Goal: Transaction & Acquisition: Purchase product/service

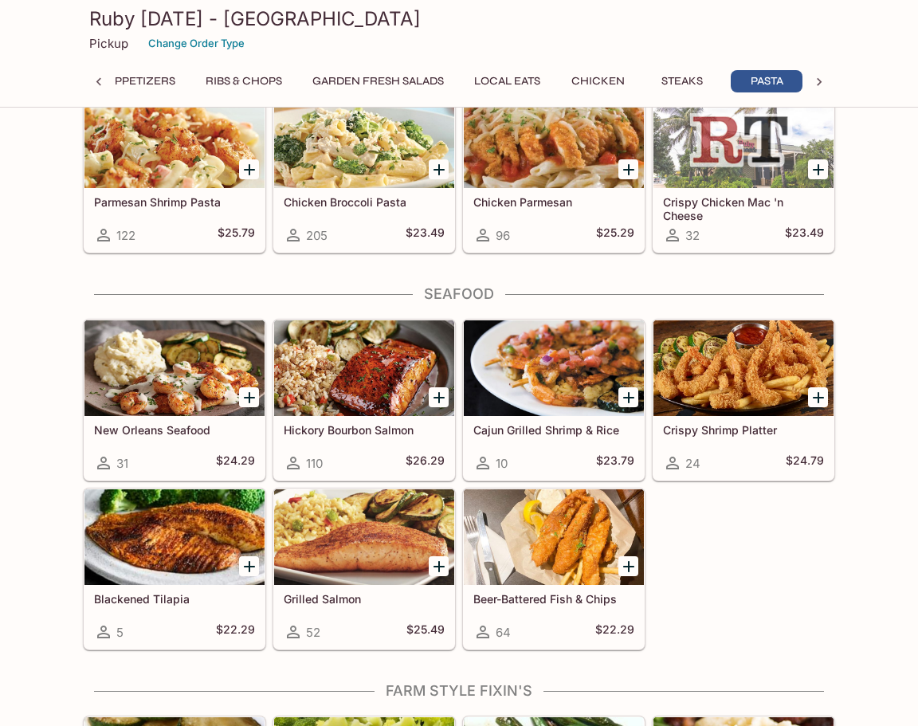
scroll to position [0, 240]
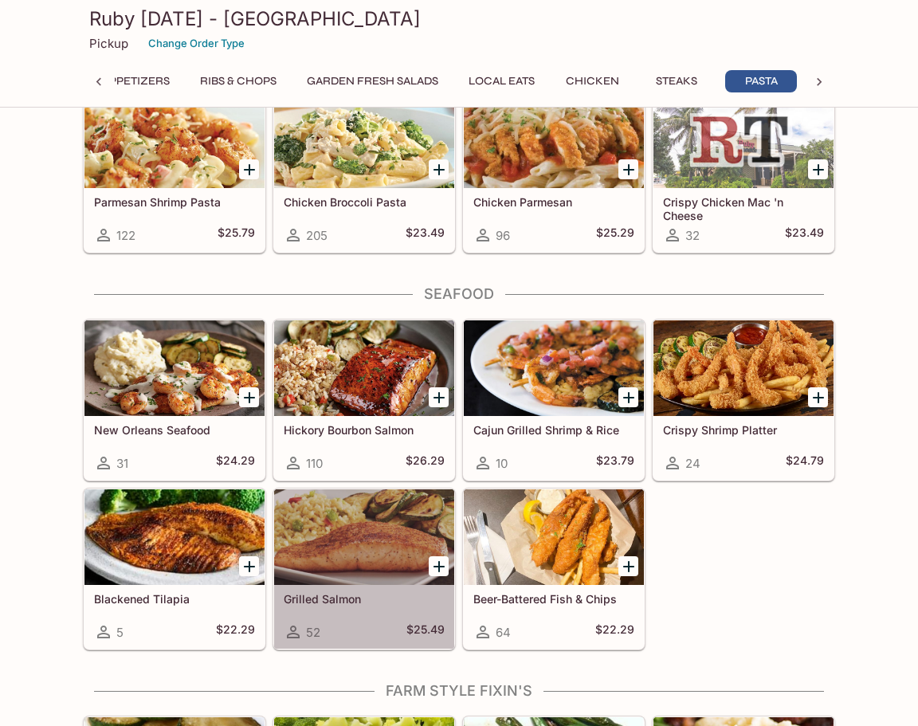
click at [417, 620] on div "Grilled Salmon 52 $25.49" at bounding box center [364, 617] width 180 height 64
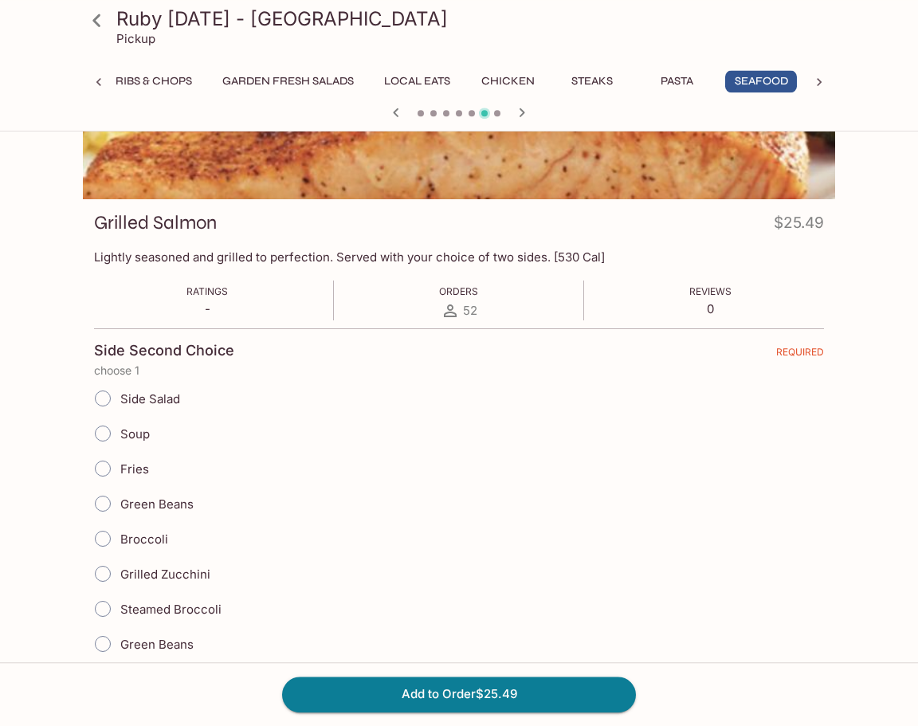
scroll to position [244, 0]
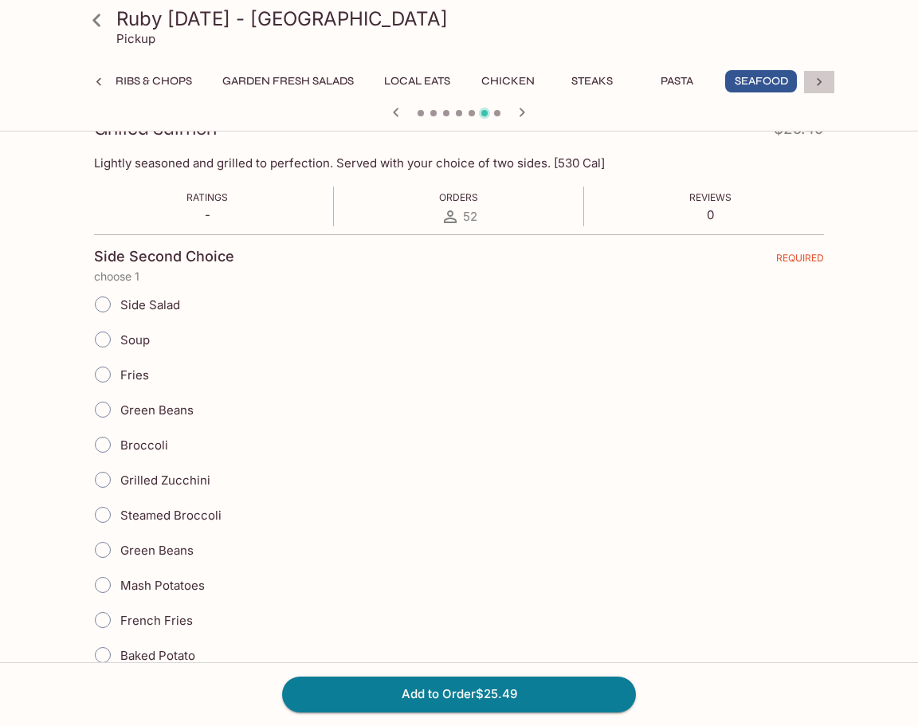
click at [818, 83] on icon at bounding box center [819, 82] width 16 height 16
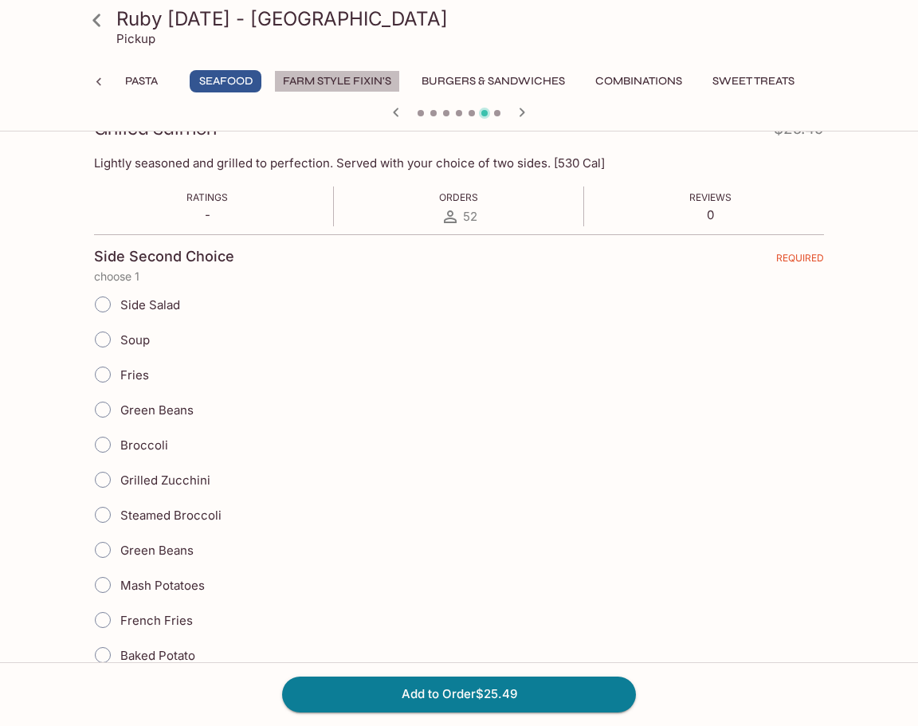
click at [333, 84] on button "Farm Style Fixin's" at bounding box center [337, 81] width 126 height 22
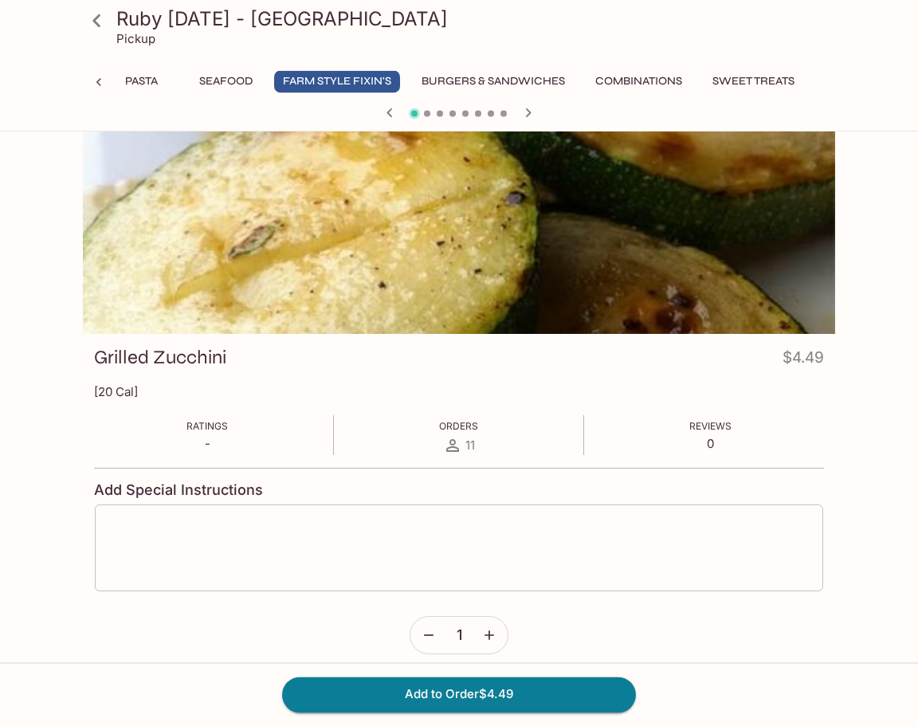
scroll to position [0, 0]
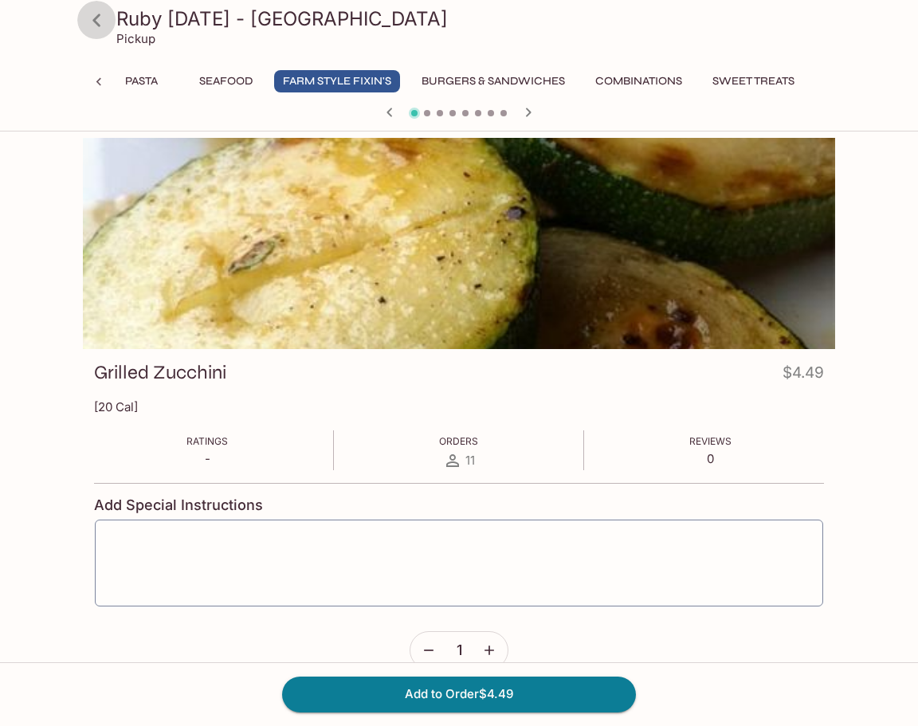
click at [100, 26] on icon at bounding box center [96, 20] width 8 height 13
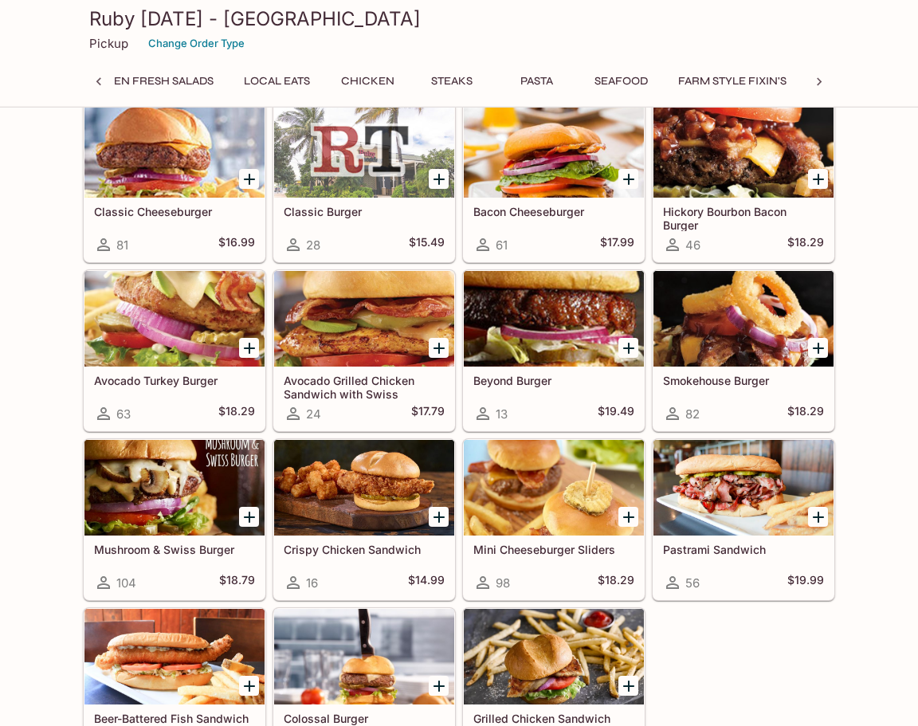
scroll to position [4705, 0]
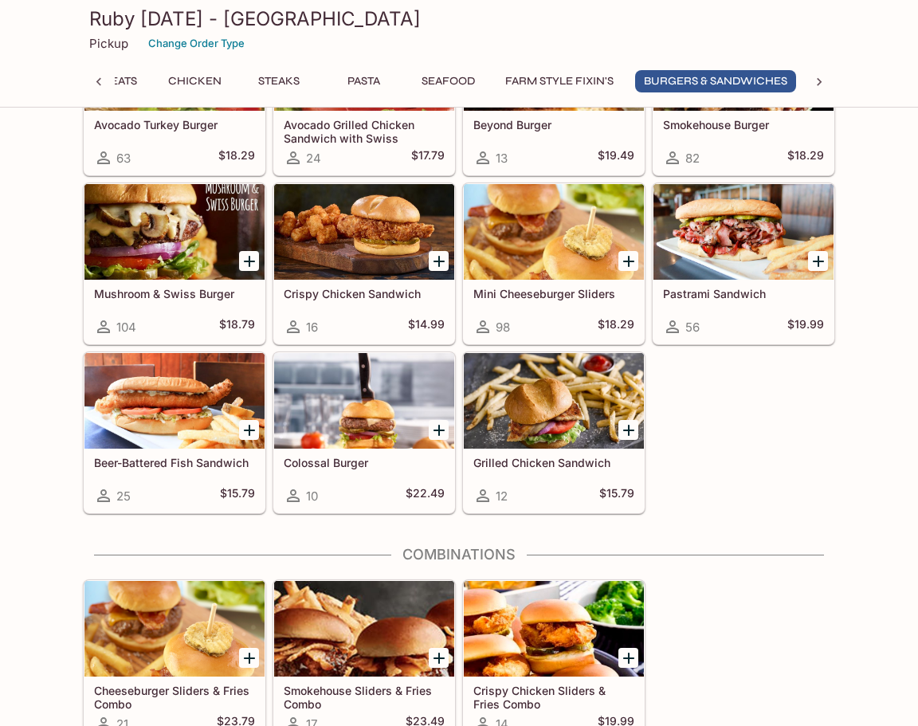
click at [160, 288] on h5 "Mushroom & Swiss Burger" at bounding box center [174, 294] width 161 height 14
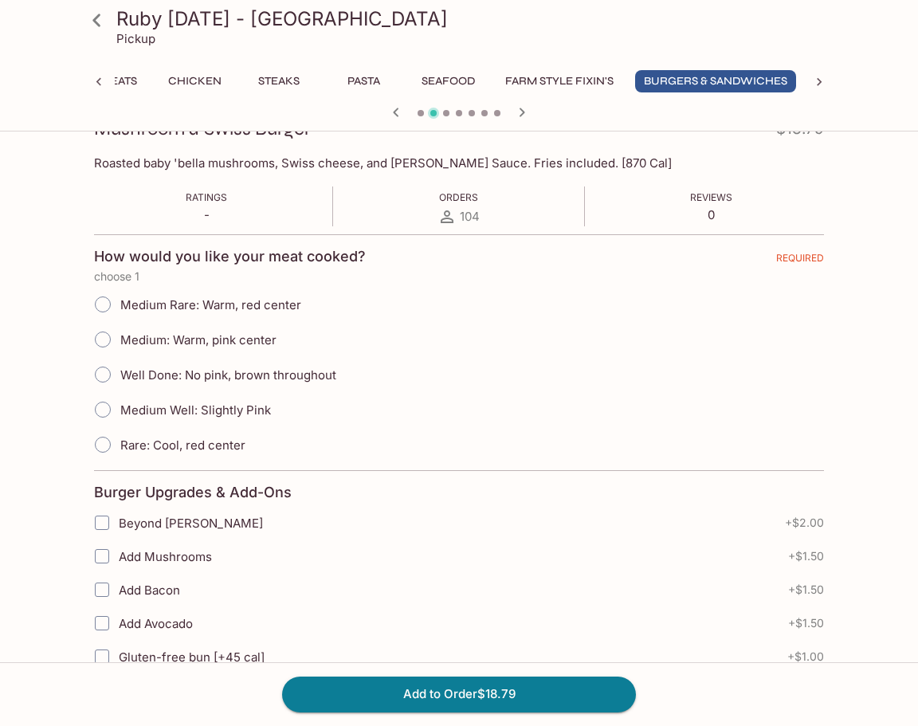
scroll to position [163, 0]
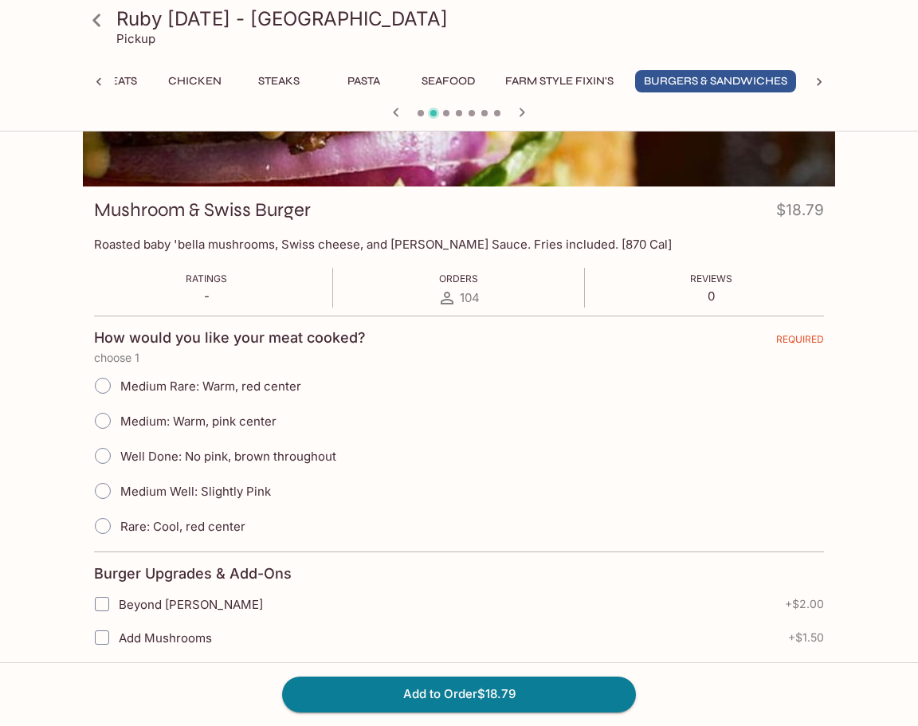
click at [102, 421] on input "Medium: Warm, pink center" at bounding box center [102, 420] width 33 height 33
radio input "true"
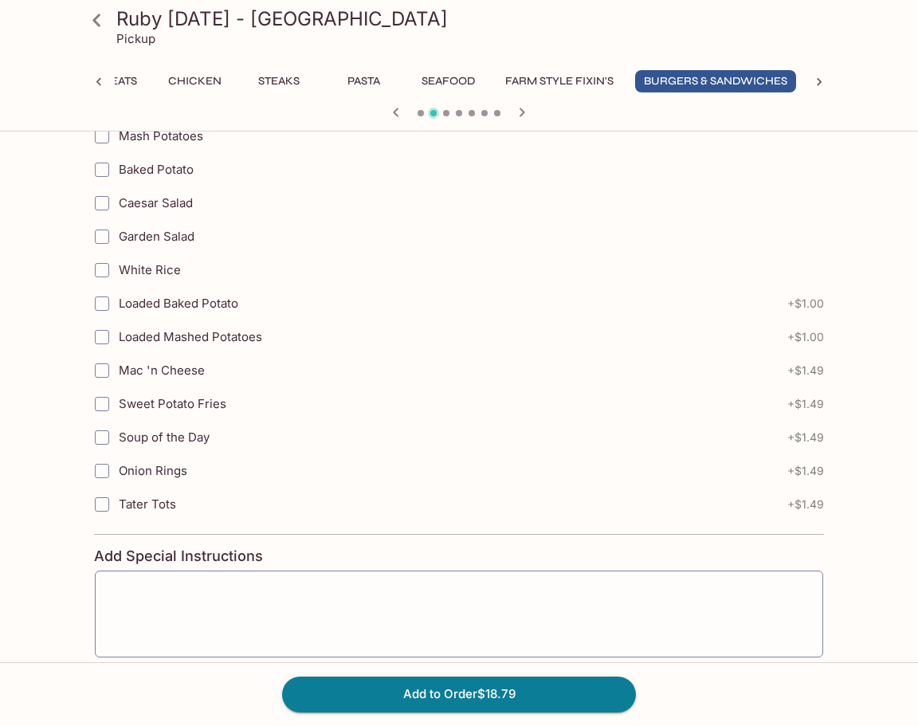
scroll to position [3503, 0]
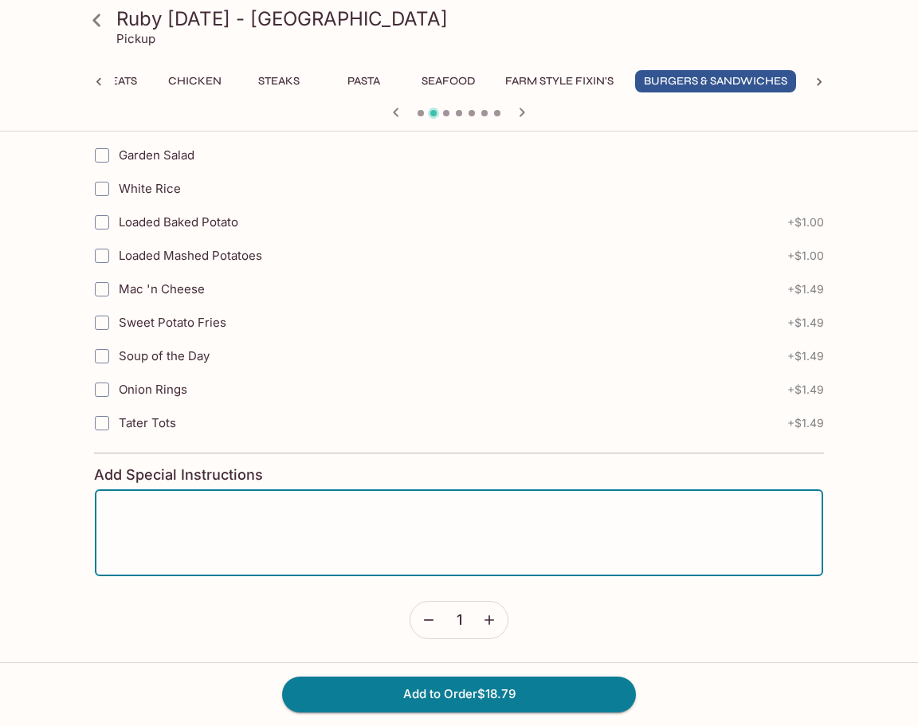
click at [386, 523] on textarea at bounding box center [459, 533] width 706 height 61
type textarea "No lettuce, tomato, or onions. Extra Mayo and honey mustard on the side please"
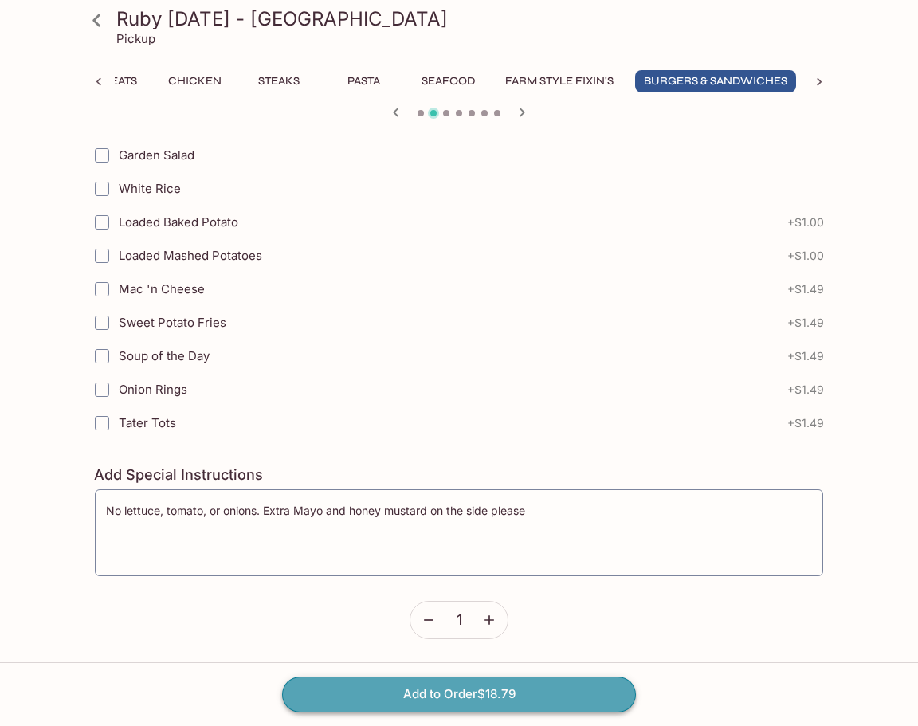
click at [472, 688] on button "Add to Order $18.79" at bounding box center [459, 693] width 354 height 35
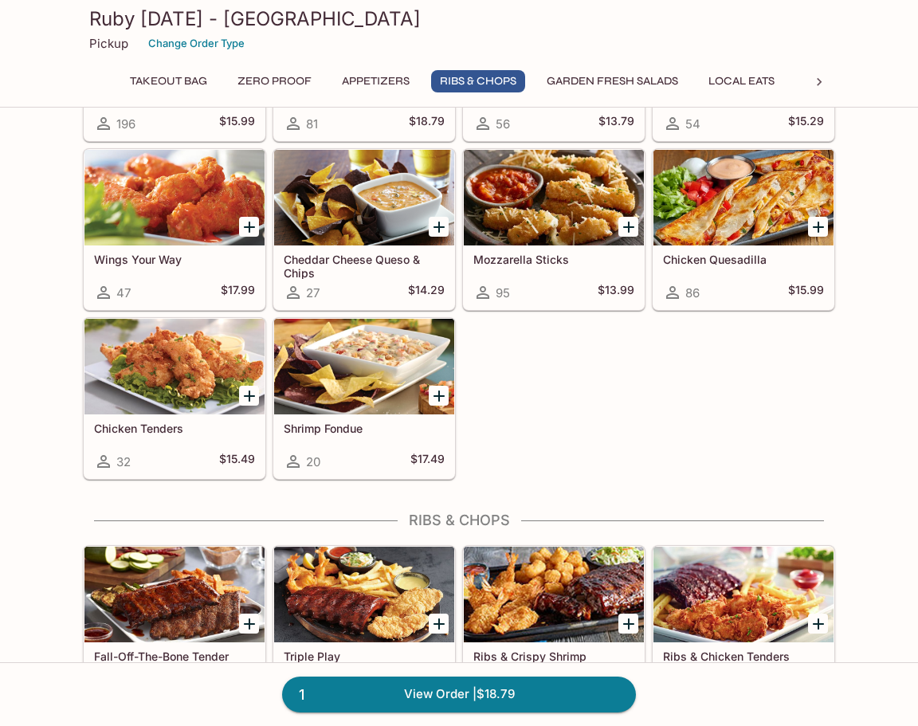
scroll to position [1300, 0]
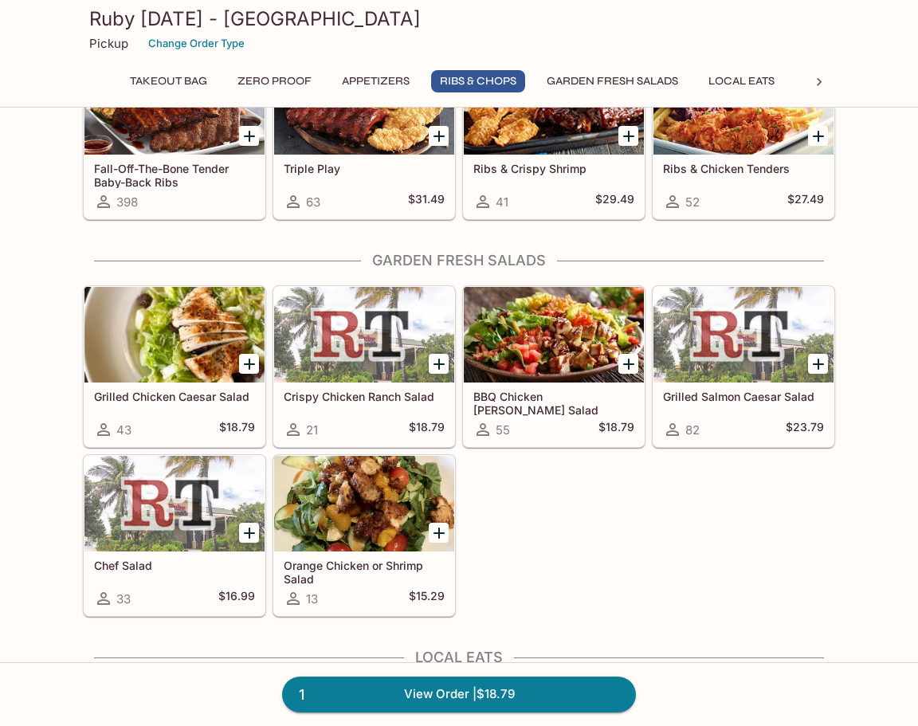
click at [149, 179] on h5 "Fall-Off-The-Bone Tender Baby-Back Ribs" at bounding box center [174, 175] width 161 height 26
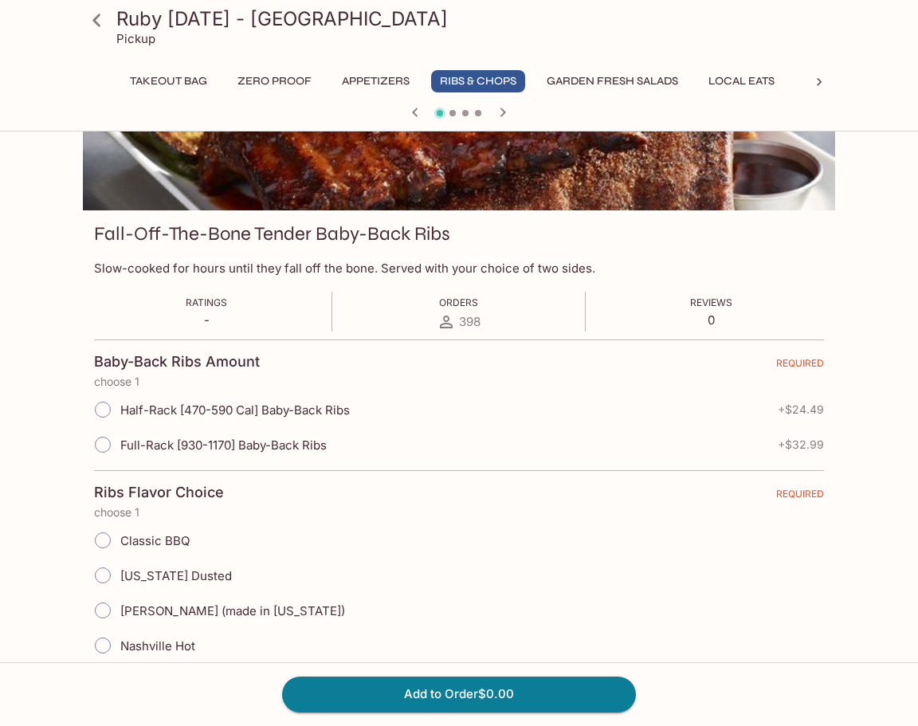
scroll to position [244, 0]
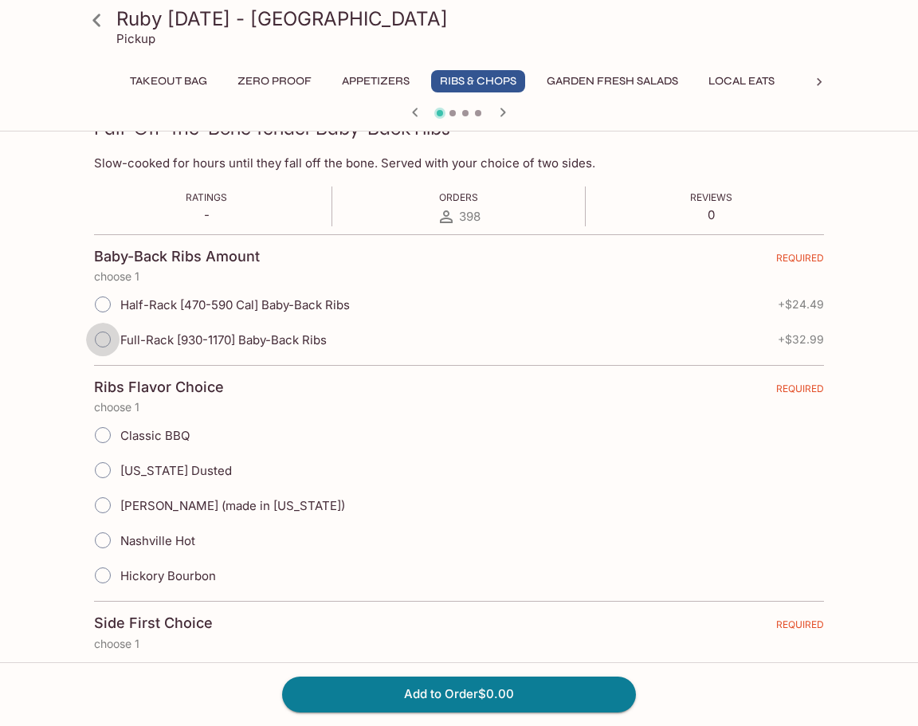
click at [97, 343] on input "Full-Rack [930-1170] Baby-Back Ribs" at bounding box center [102, 339] width 33 height 33
radio input "true"
click at [102, 503] on input "Mango Kiawe (made in Hawaii)" at bounding box center [102, 504] width 33 height 33
radio input "true"
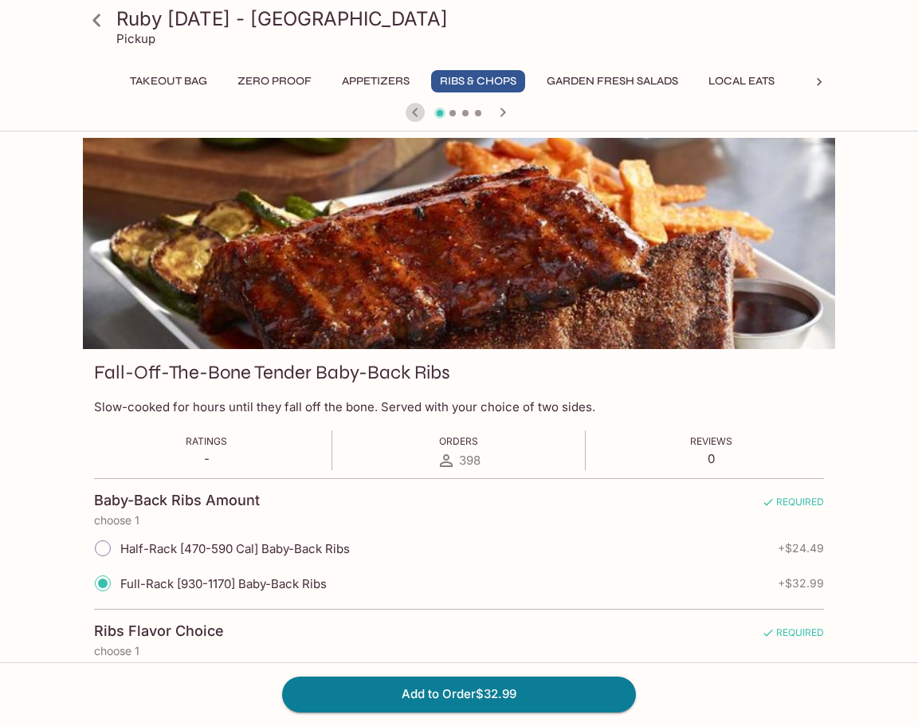
click at [414, 112] on icon "button" at bounding box center [415, 112] width 6 height 9
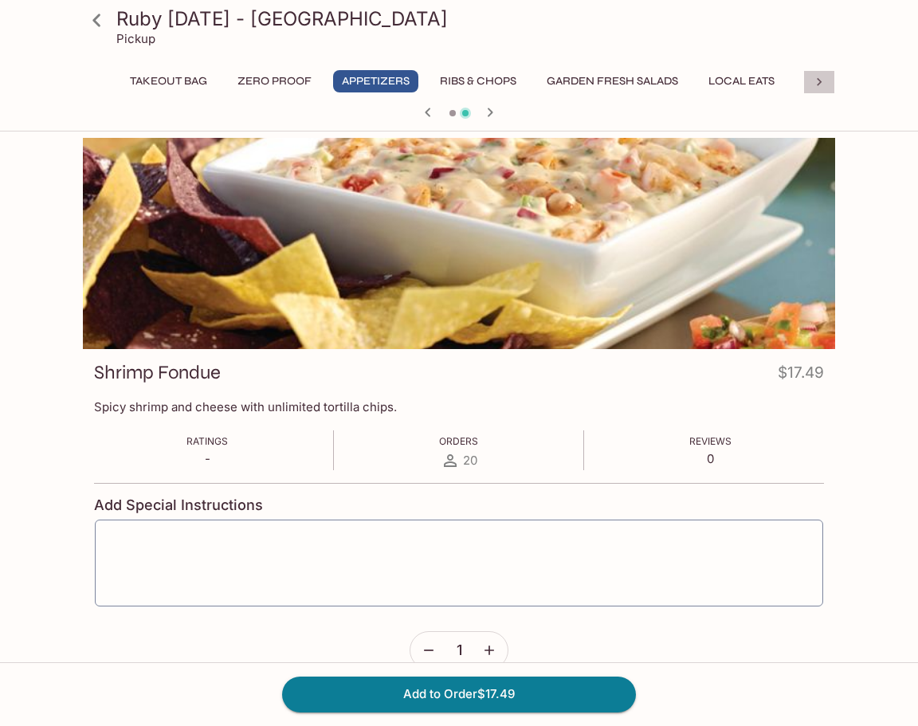
click at [817, 80] on icon at bounding box center [819, 82] width 16 height 16
click at [429, 79] on button "Seafood" at bounding box center [419, 81] width 72 height 22
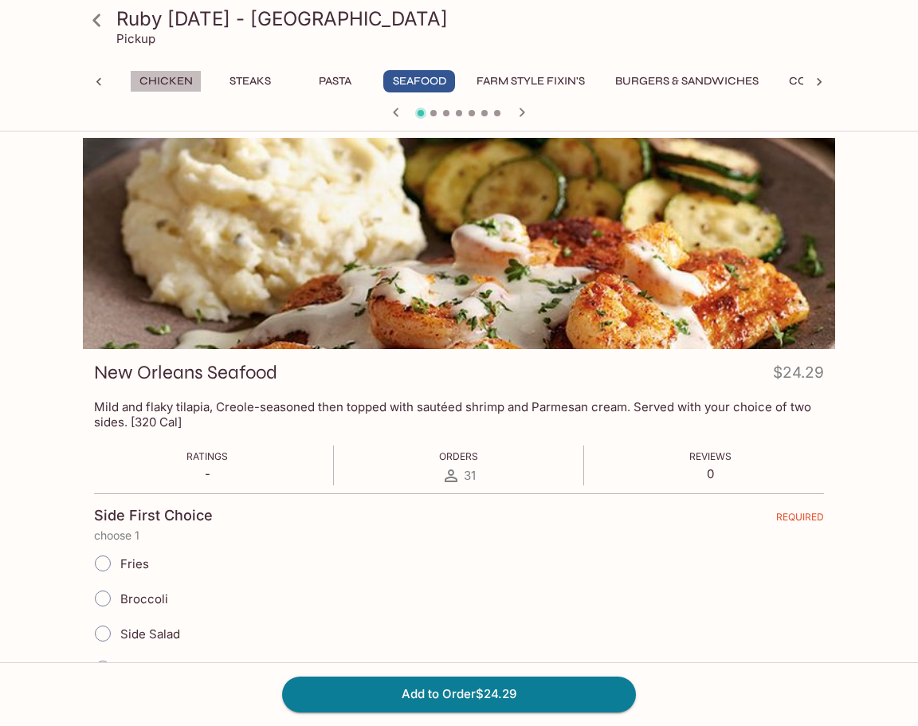
click at [165, 84] on button "Chicken" at bounding box center [166, 81] width 72 height 22
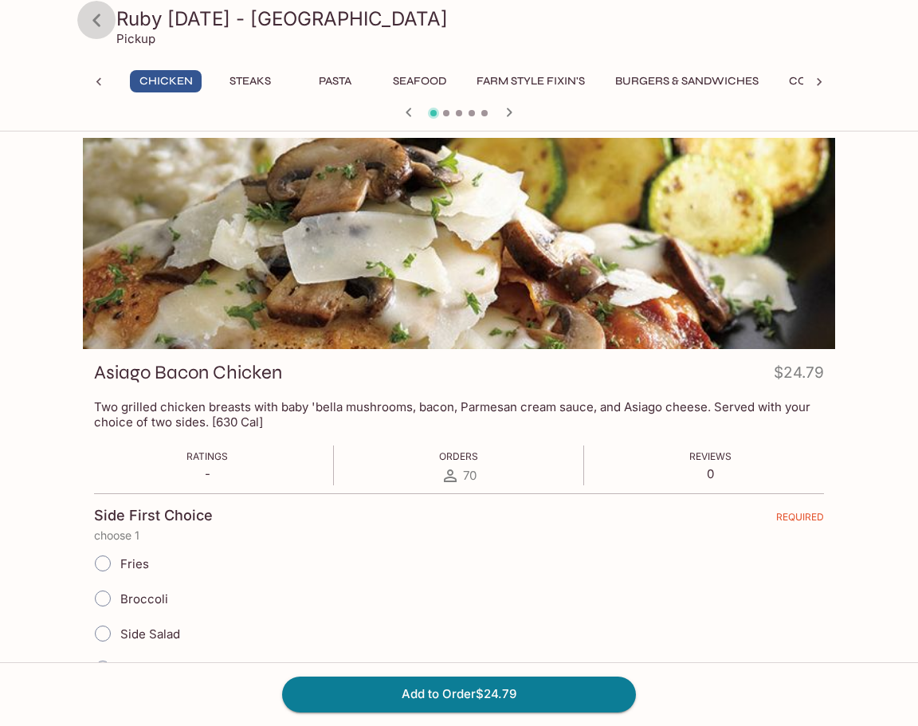
click at [100, 18] on icon at bounding box center [97, 20] width 28 height 28
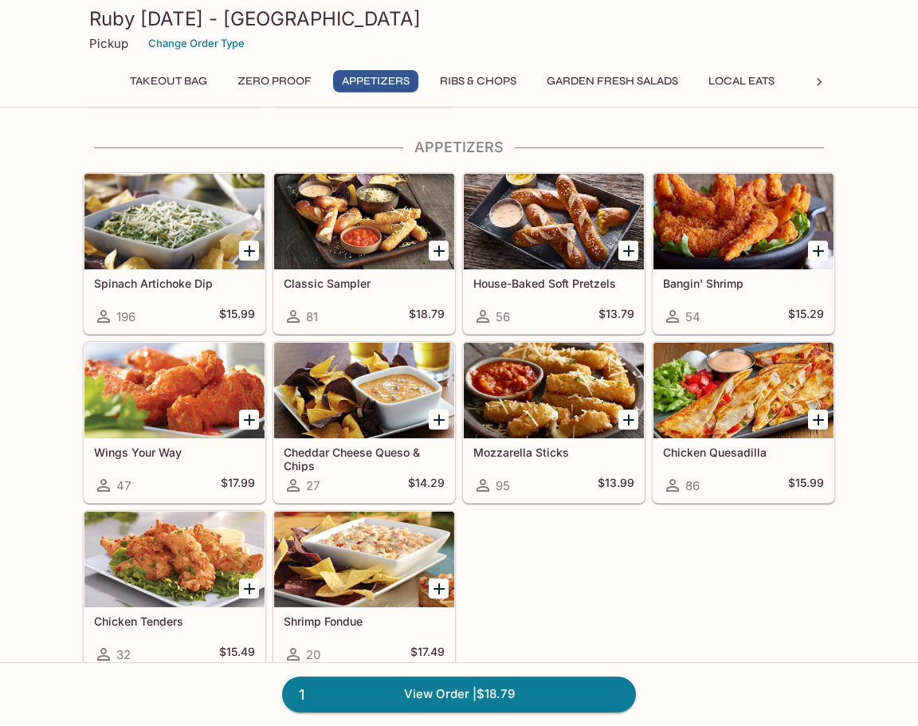
scroll to position [650, 0]
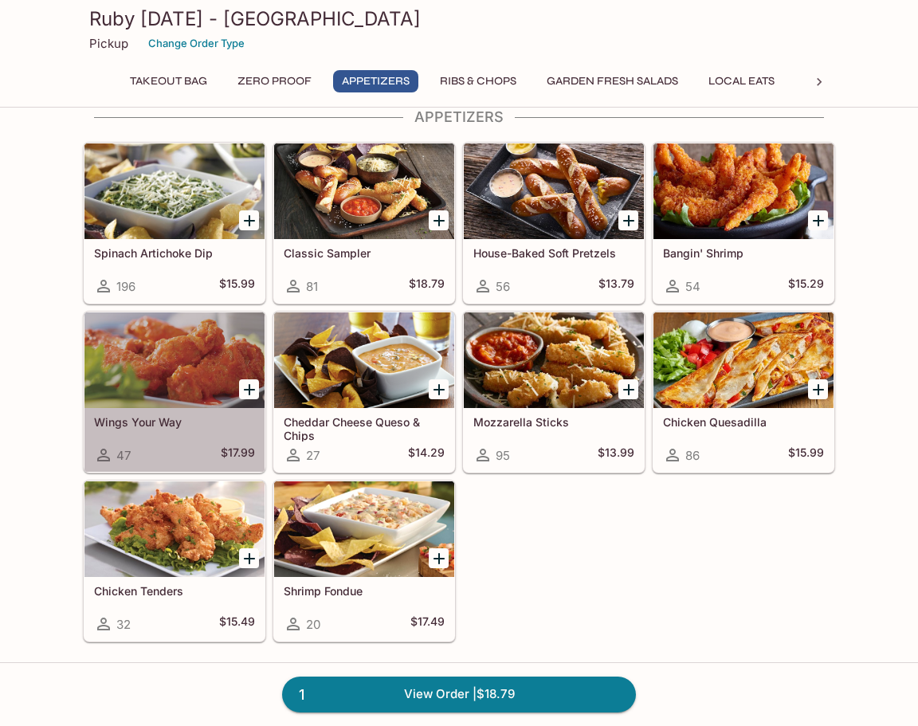
click at [168, 425] on h5 "Wings Your Way" at bounding box center [174, 422] width 161 height 14
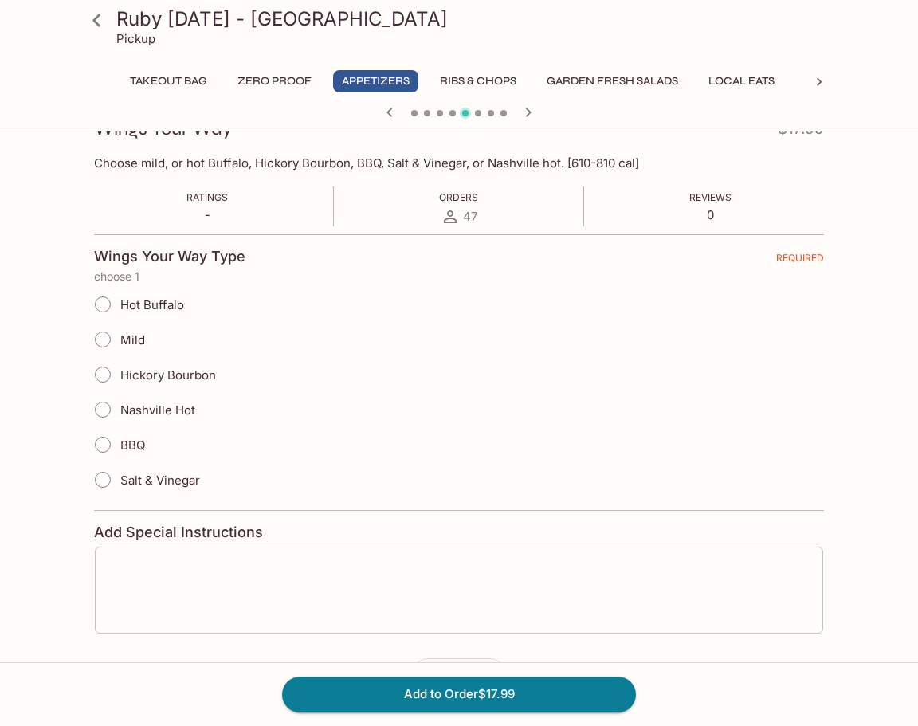
scroll to position [302, 0]
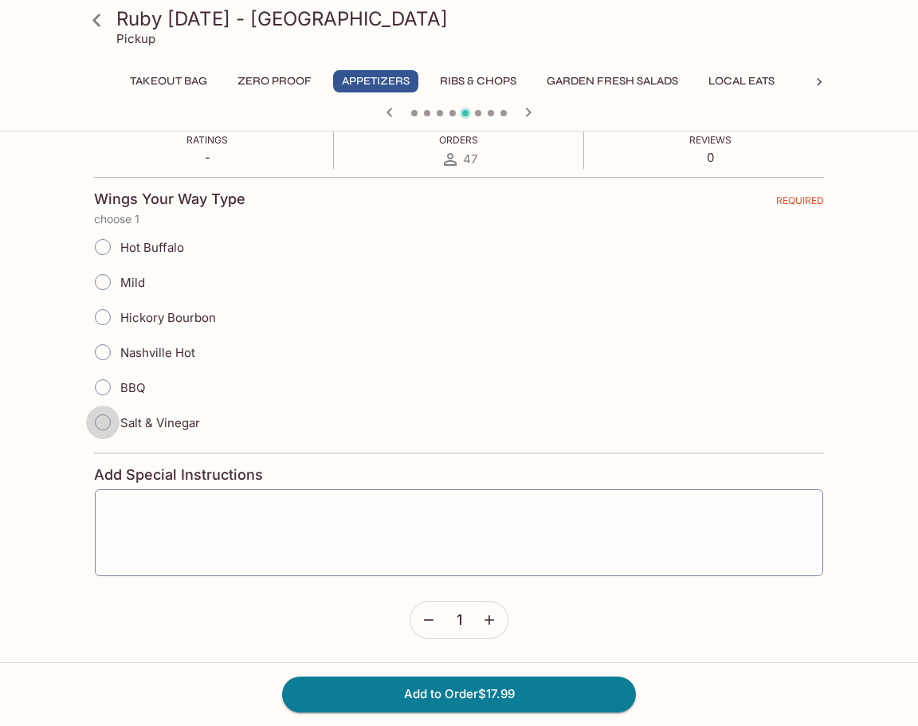
drag, startPoint x: 107, startPoint y: 421, endPoint x: 119, endPoint y: 437, distance: 19.9
click at [104, 421] on input "Salt & Vinegar" at bounding box center [102, 422] width 33 height 33
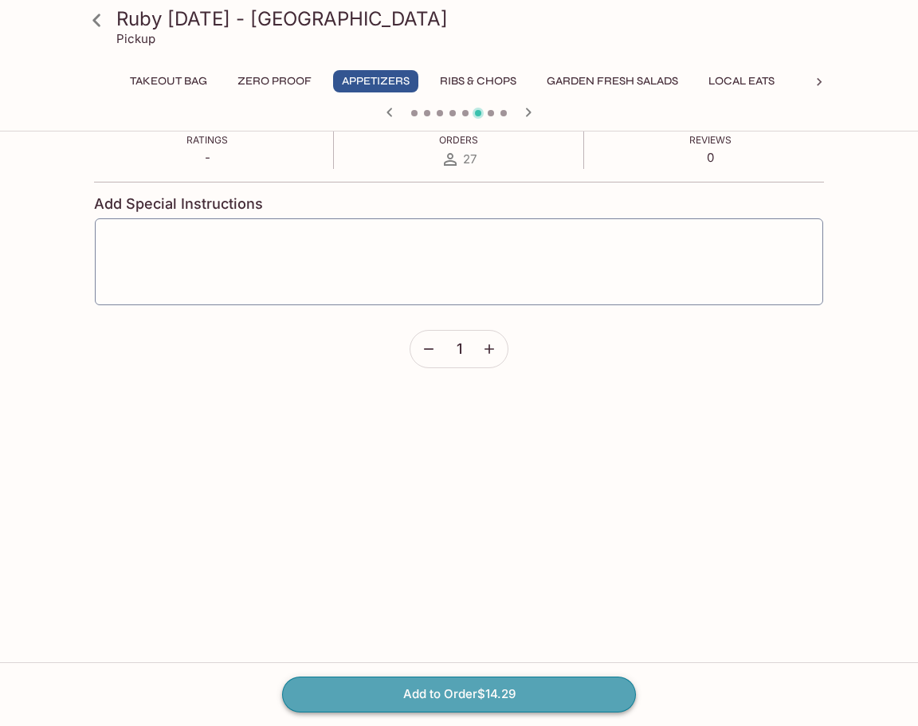
click at [466, 703] on button "Add to Order $14.29" at bounding box center [459, 693] width 354 height 35
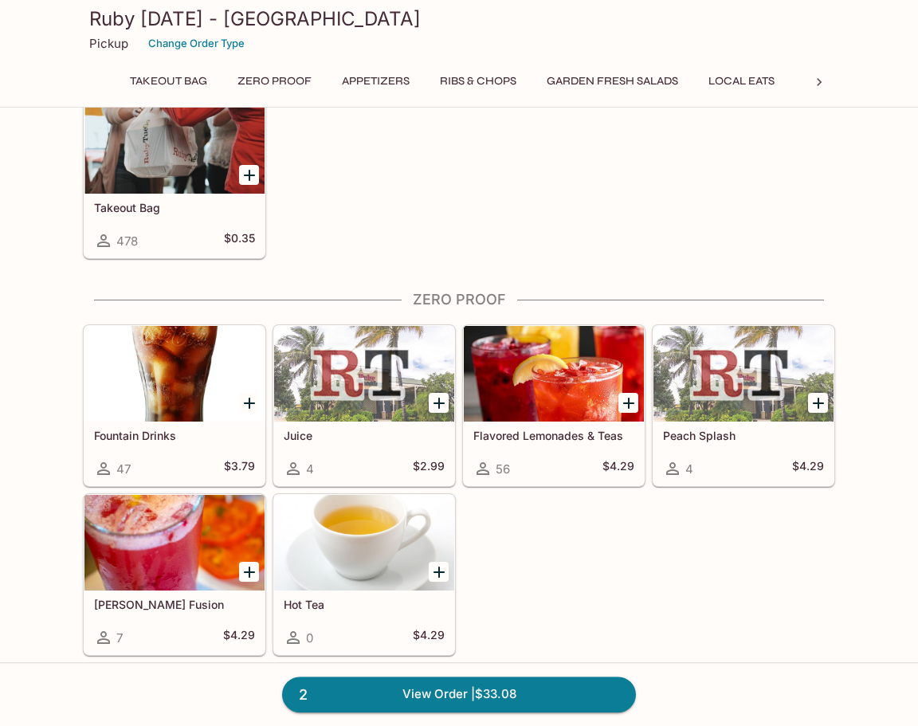
scroll to position [325, 0]
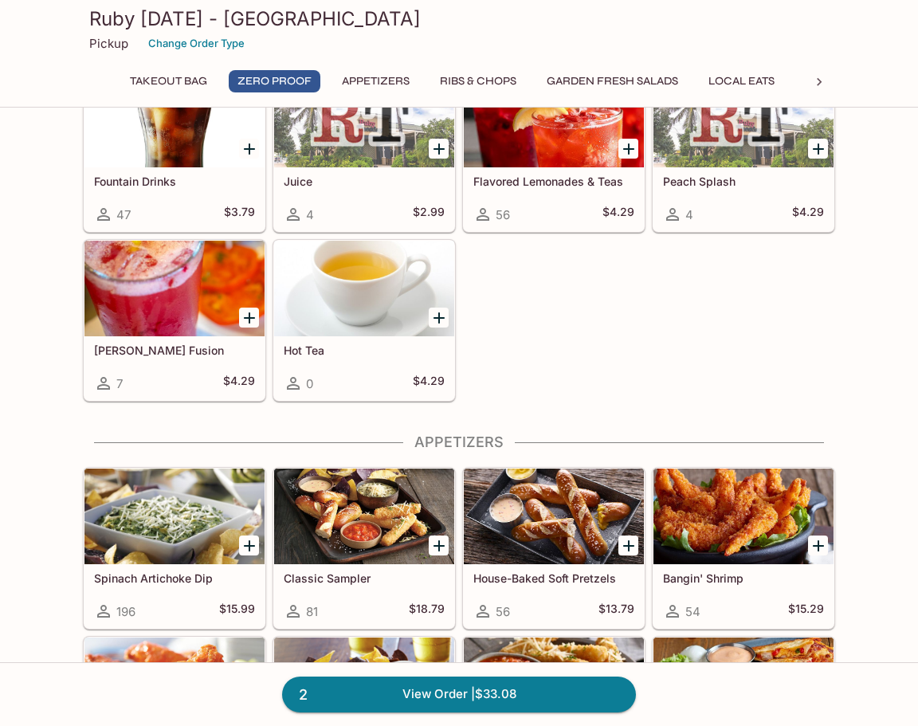
click at [813, 84] on icon at bounding box center [819, 82] width 16 height 16
click at [427, 76] on button "Seafood" at bounding box center [419, 81] width 72 height 22
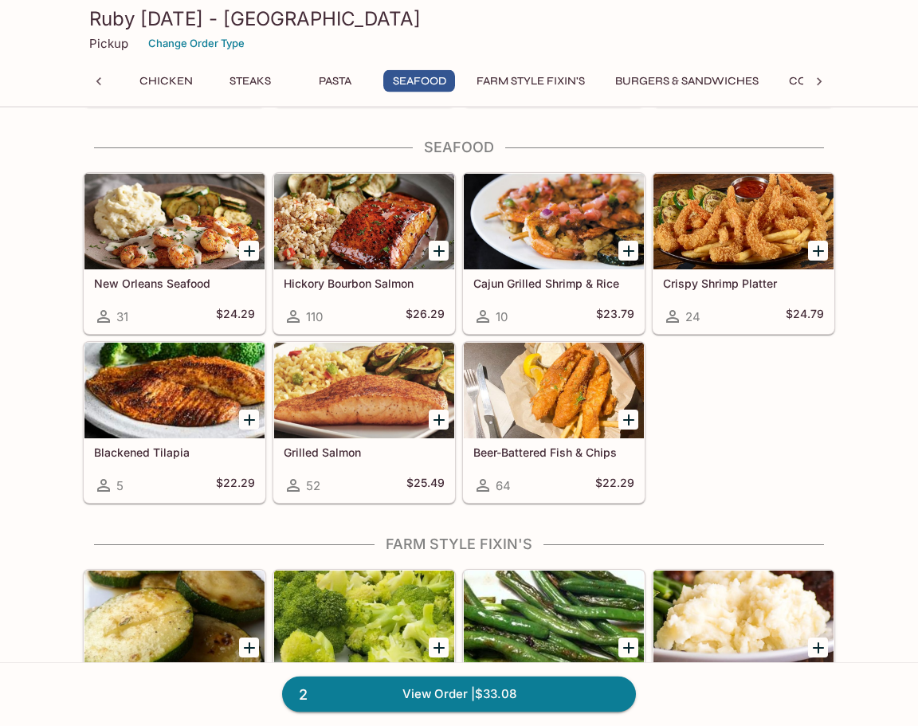
scroll to position [3401, 0]
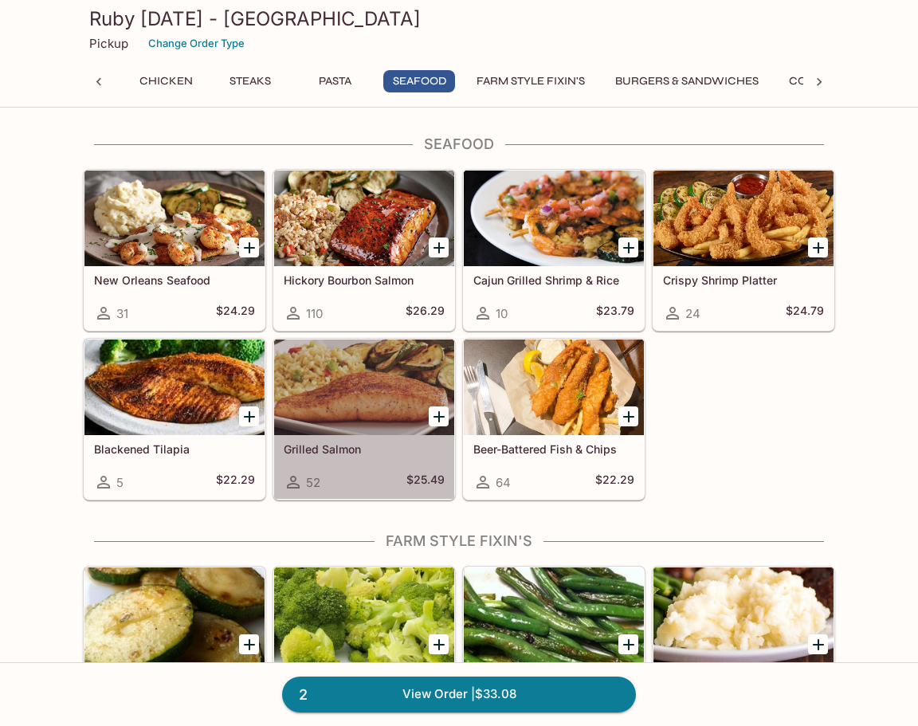
click at [351, 449] on h5 "Grilled Salmon" at bounding box center [364, 449] width 161 height 14
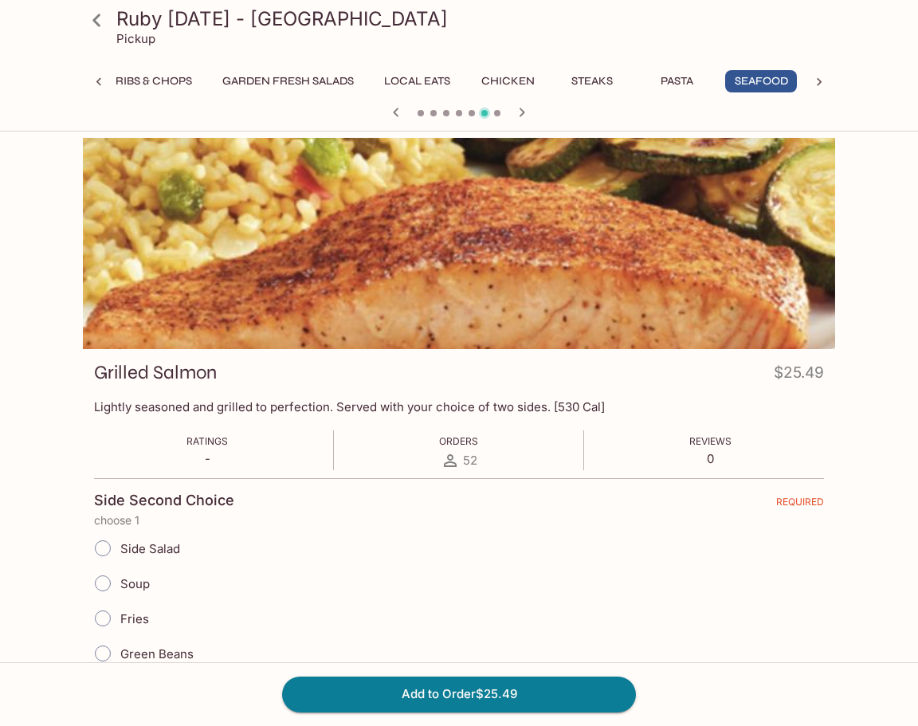
scroll to position [244, 0]
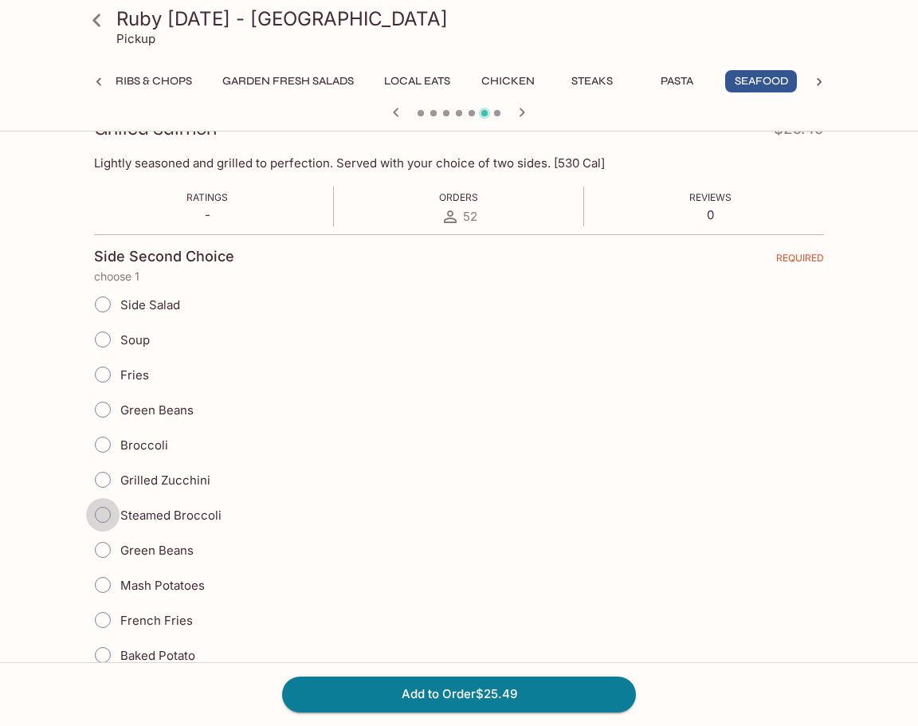
click at [100, 516] on input "Steamed Broccoli" at bounding box center [102, 514] width 33 height 33
radio input "true"
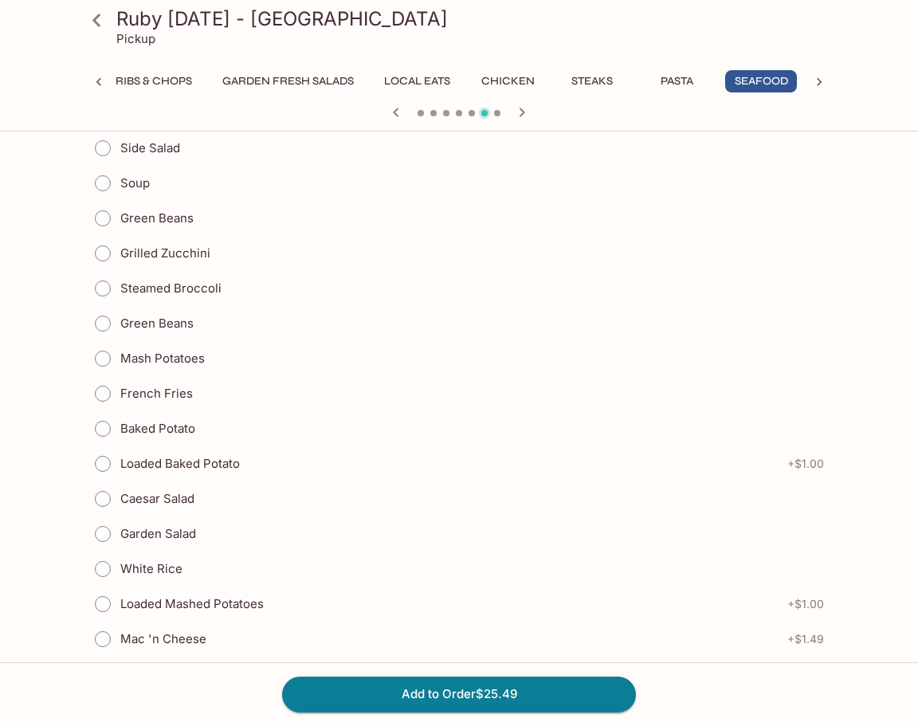
scroll to position [1382, 0]
click at [105, 567] on input "White Rice" at bounding box center [102, 567] width 33 height 33
radio input "true"
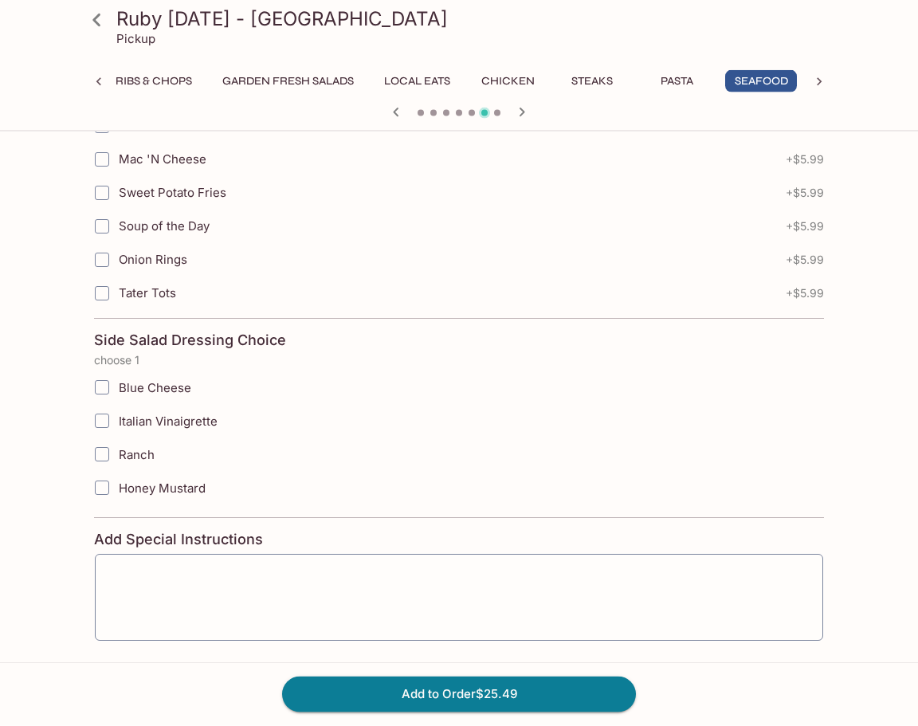
scroll to position [2582, 0]
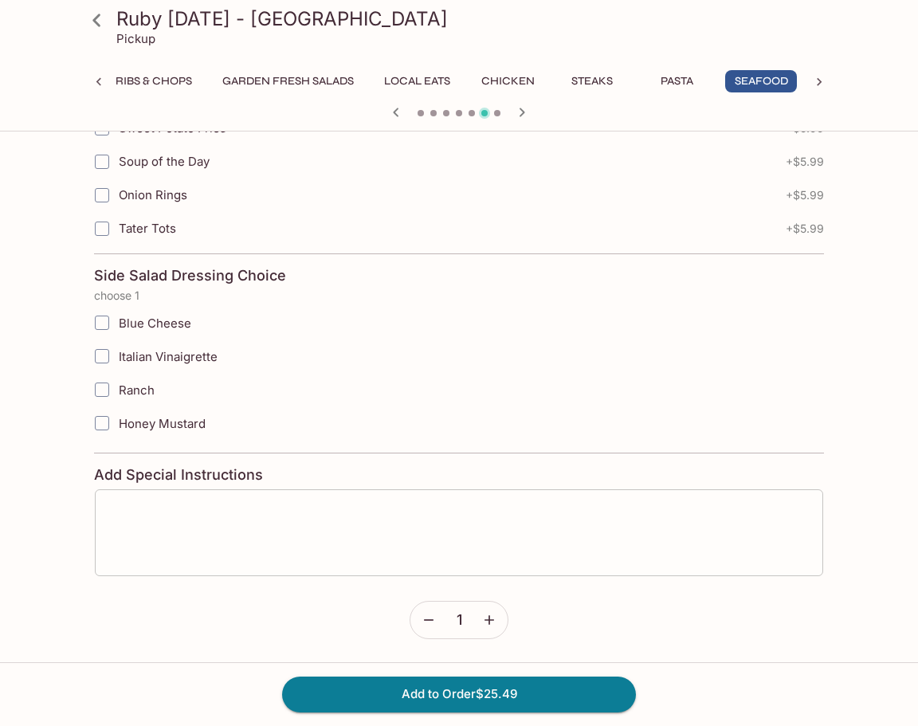
click at [289, 519] on textarea at bounding box center [459, 533] width 706 height 61
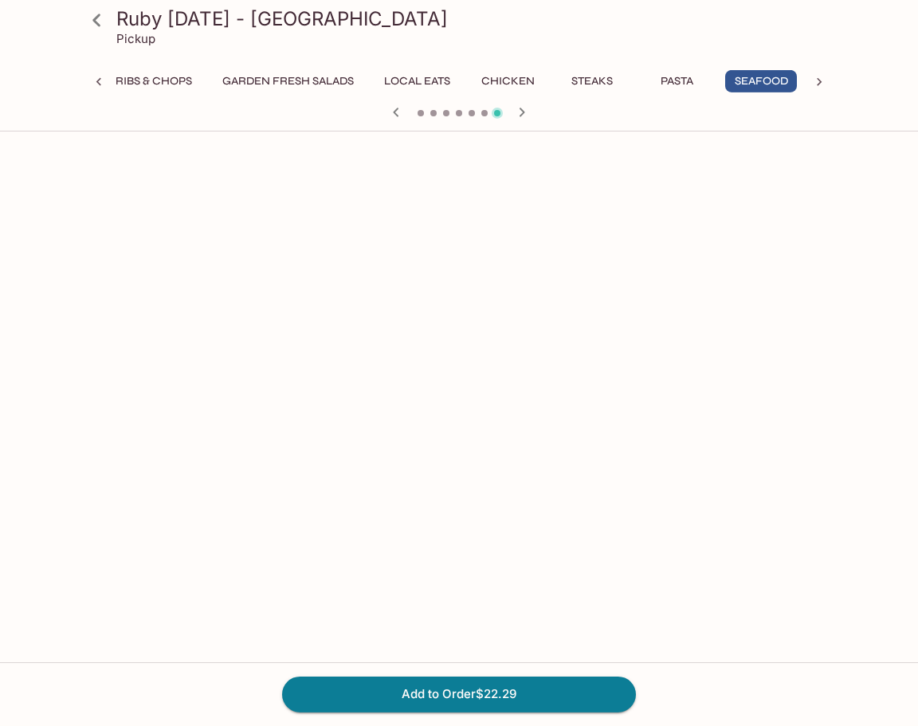
scroll to position [1688, 0]
click at [501, 695] on button "Add to Order $22.29" at bounding box center [459, 693] width 354 height 35
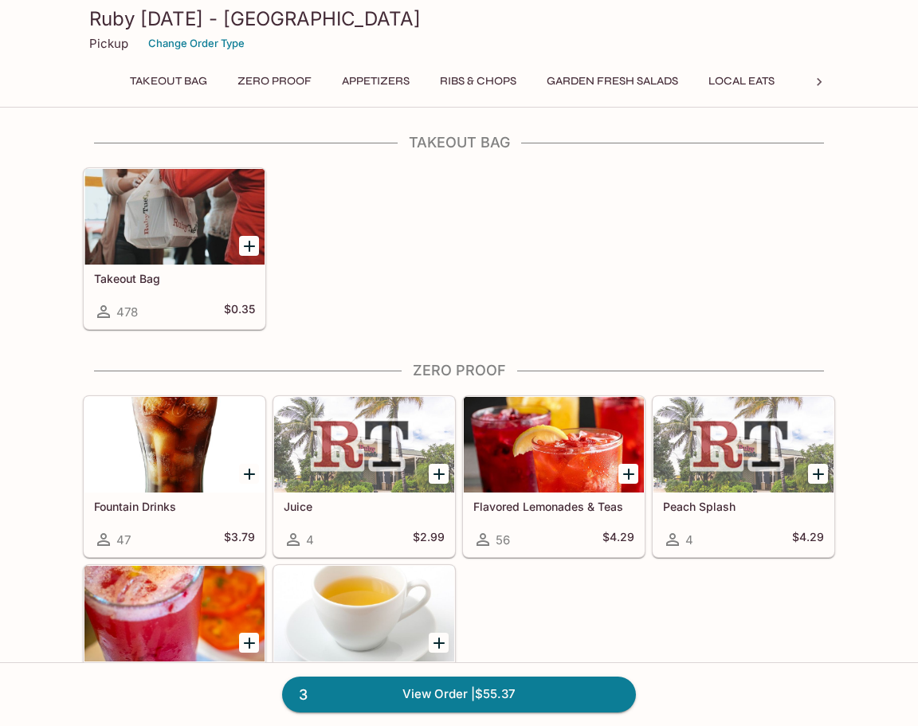
click at [104, 45] on p "Pickup" at bounding box center [108, 43] width 39 height 15
click at [500, 694] on link "3 View Order | $55.37" at bounding box center [459, 693] width 354 height 35
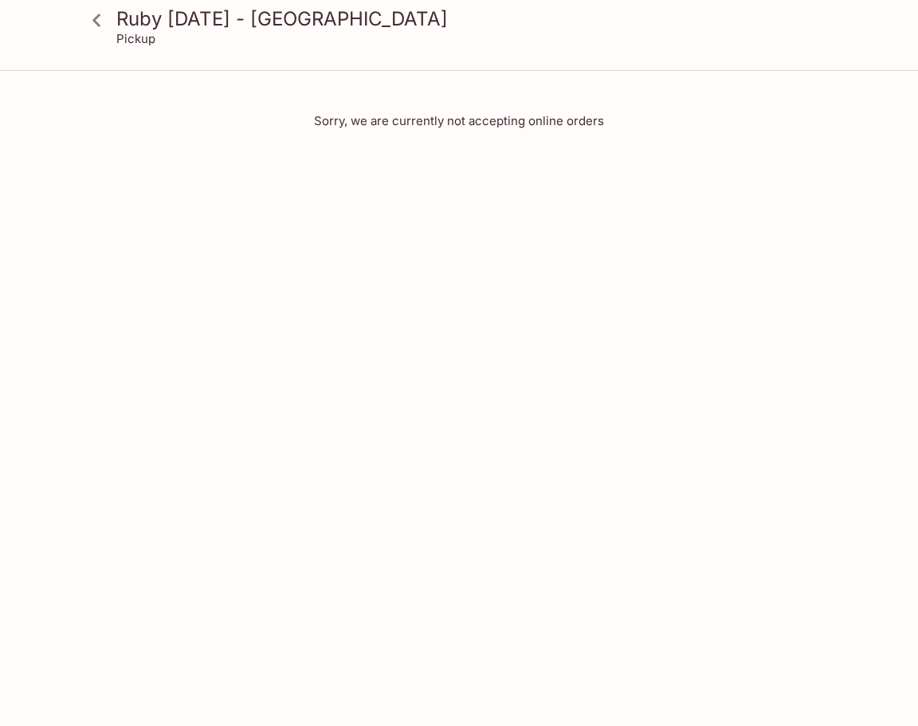
click at [894, 343] on div "Ruby Tuesday - Windward Mall Pickup Sorry, we are currently not accepting onlin…" at bounding box center [459, 451] width 918 height 726
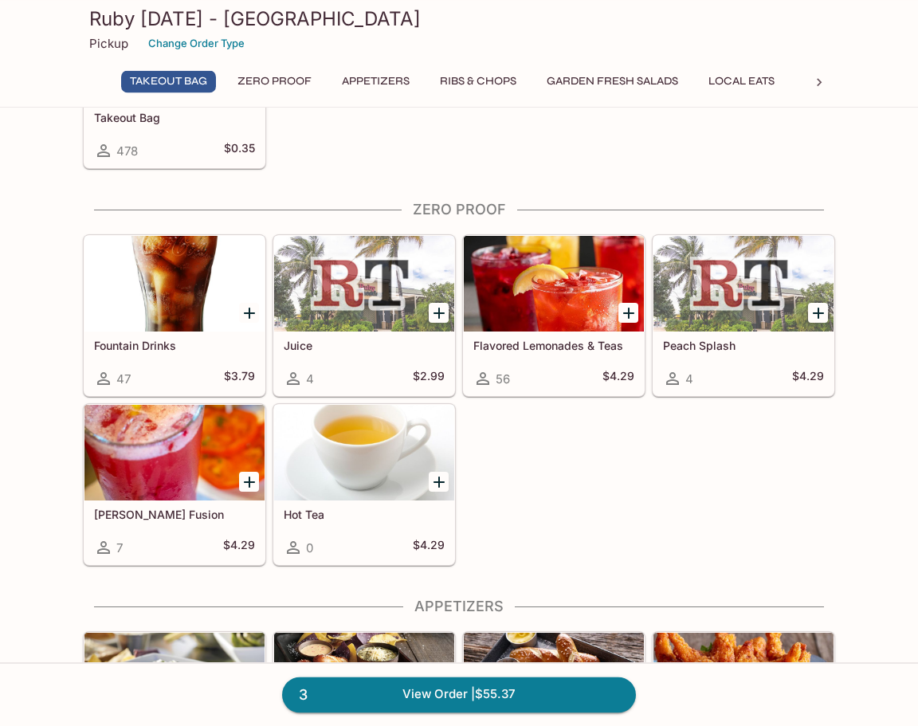
scroll to position [163, 0]
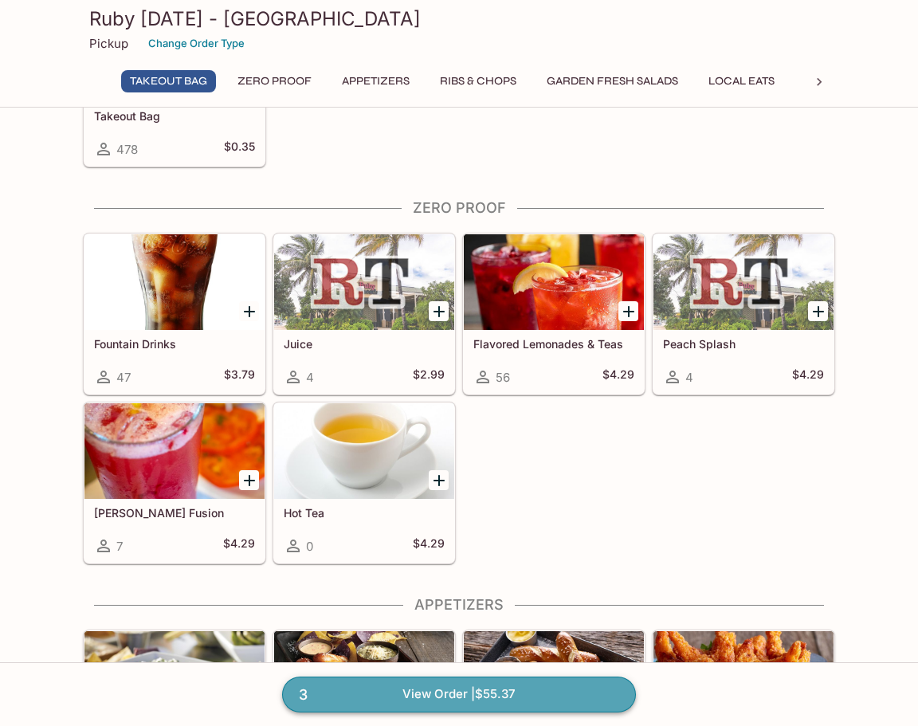
click at [479, 700] on link "3 View Order | $55.37" at bounding box center [459, 693] width 354 height 35
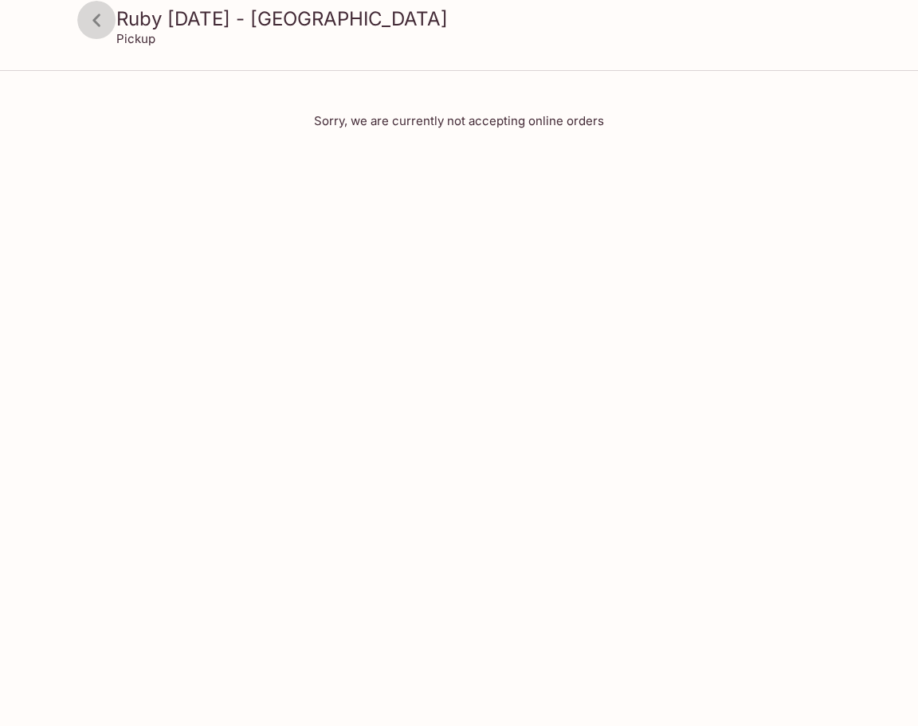
click at [95, 14] on icon at bounding box center [97, 20] width 28 height 28
